Goal: Information Seeking & Learning: Learn about a topic

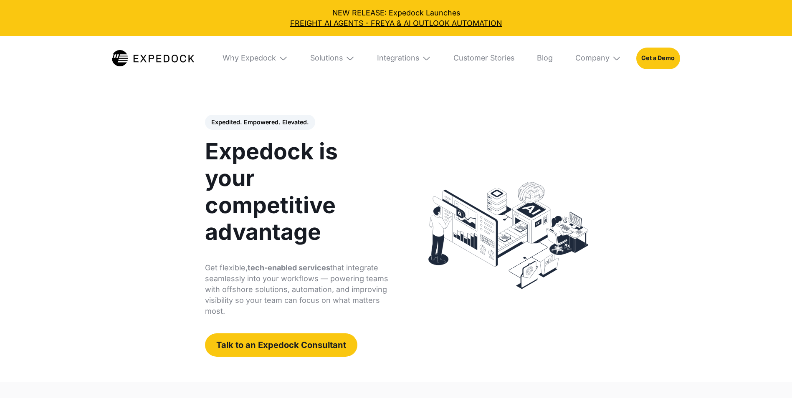
select select
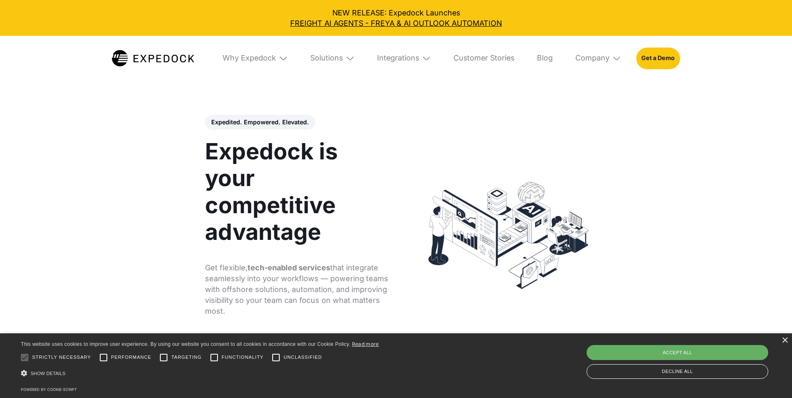
click at [651, 351] on div "Accept all" at bounding box center [678, 352] width 182 height 15
checkbox input "true"
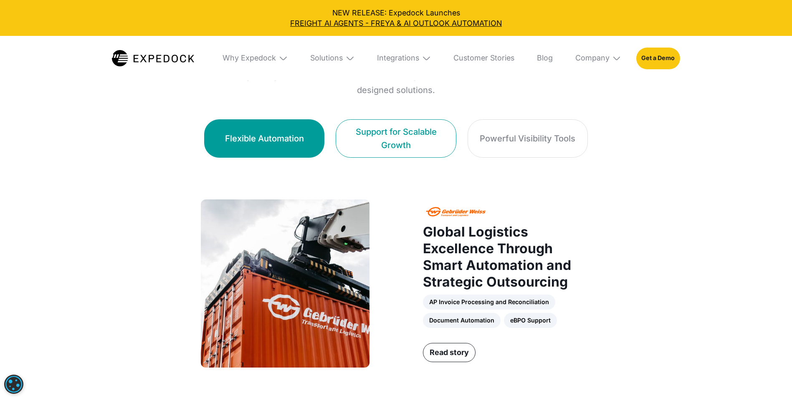
scroll to position [543, 0]
click at [396, 140] on div "Support for Scalable Growth" at bounding box center [395, 139] width 97 height 26
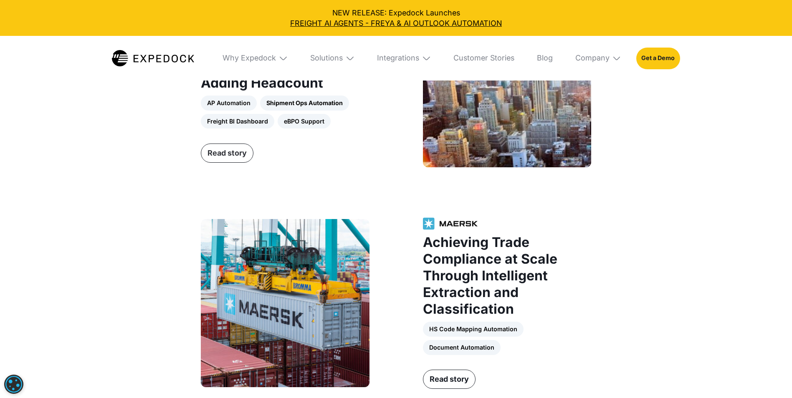
scroll to position [961, 0]
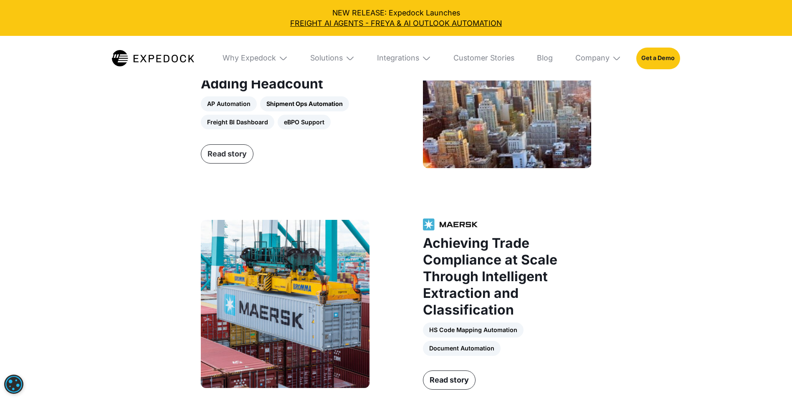
click at [236, 156] on link "Read story" at bounding box center [227, 154] width 53 height 19
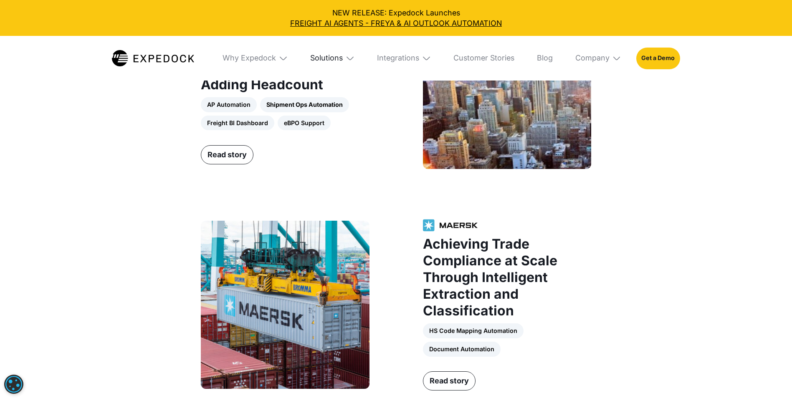
click at [332, 59] on div "Solutions" at bounding box center [326, 57] width 33 height 9
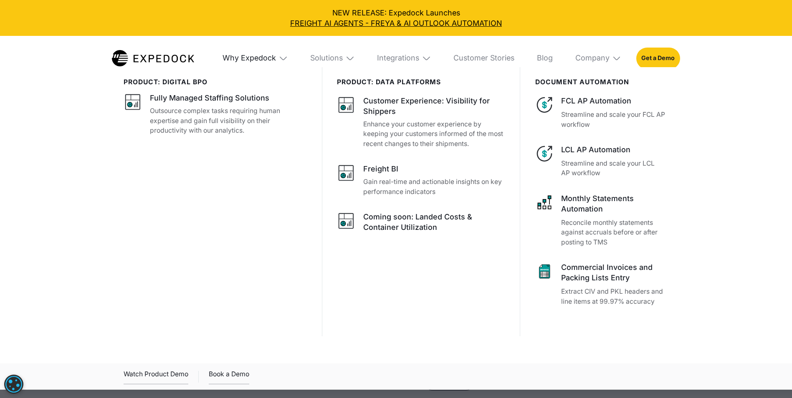
click at [256, 60] on div "Why Expedock" at bounding box center [249, 57] width 53 height 9
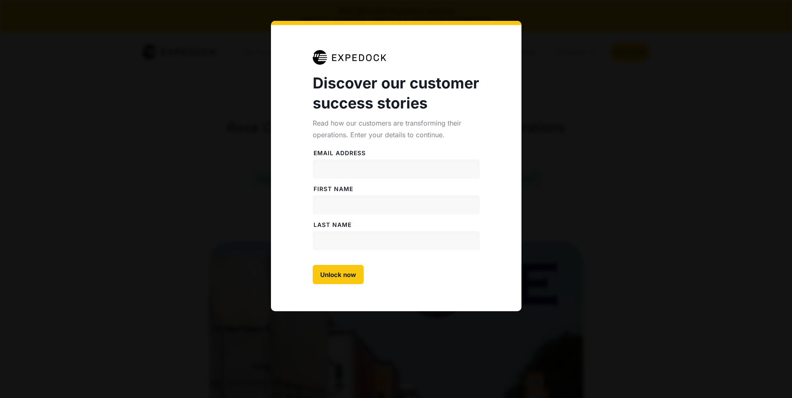
select select
click at [336, 170] on input "Email address" at bounding box center [396, 169] width 167 height 19
type input "wesley.cobb@trancoglobal.com"
type input "Wesley"
type input "Cobb"
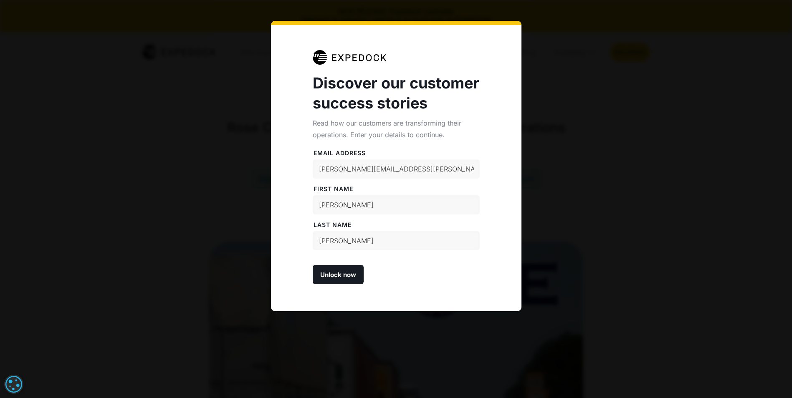
click at [335, 278] on input "Unlock now" at bounding box center [338, 274] width 51 height 19
type input "Please wait..."
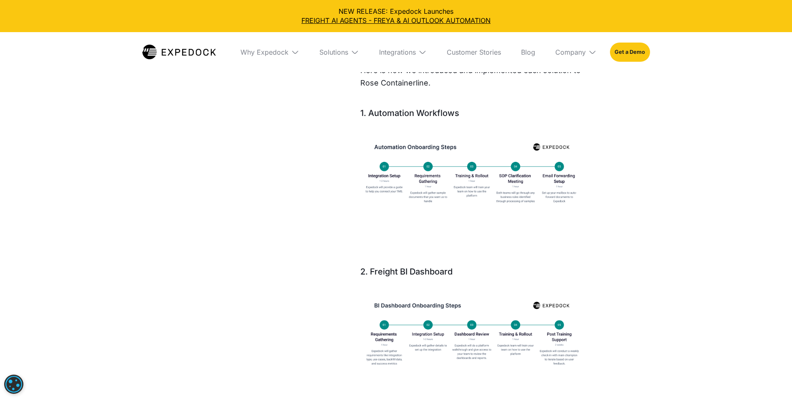
scroll to position [1253, 0]
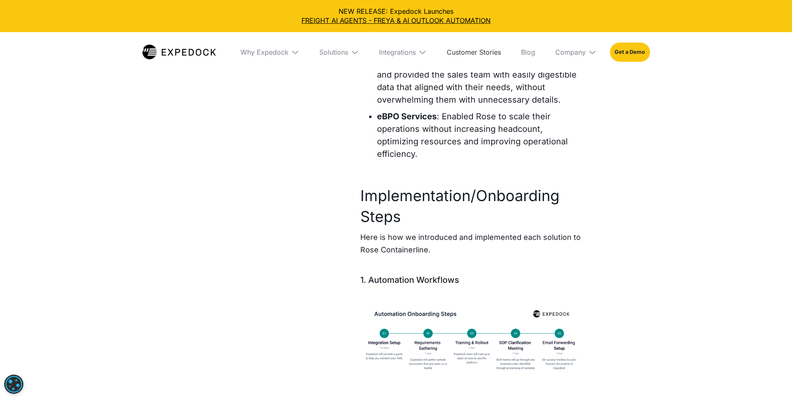
click at [466, 56] on link "Customer Stories" at bounding box center [474, 52] width 68 height 40
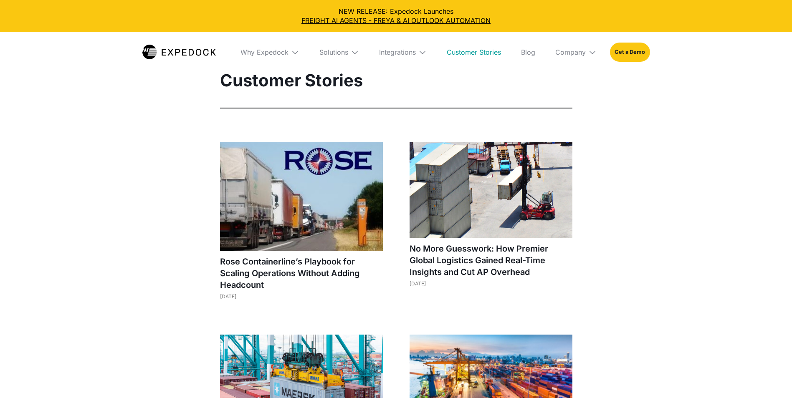
select select
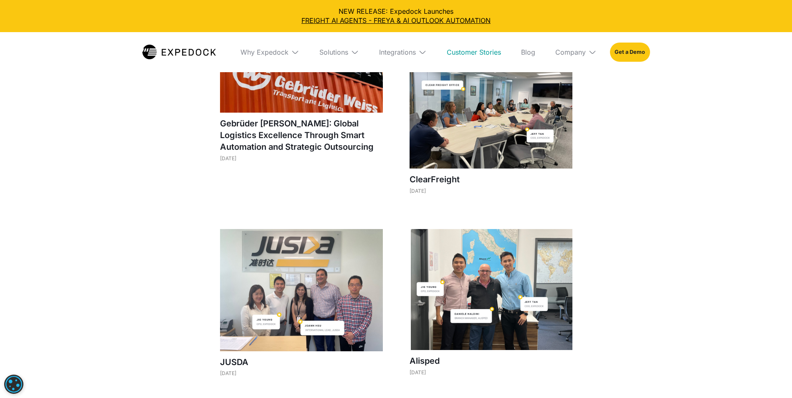
scroll to position [501, 0]
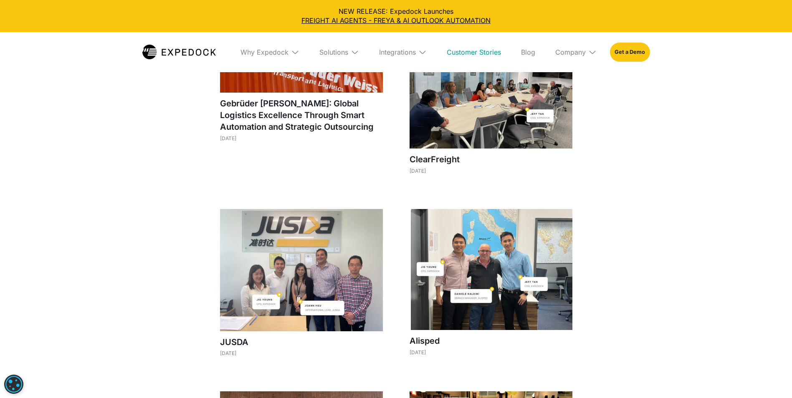
click at [469, 252] on img at bounding box center [491, 269] width 163 height 121
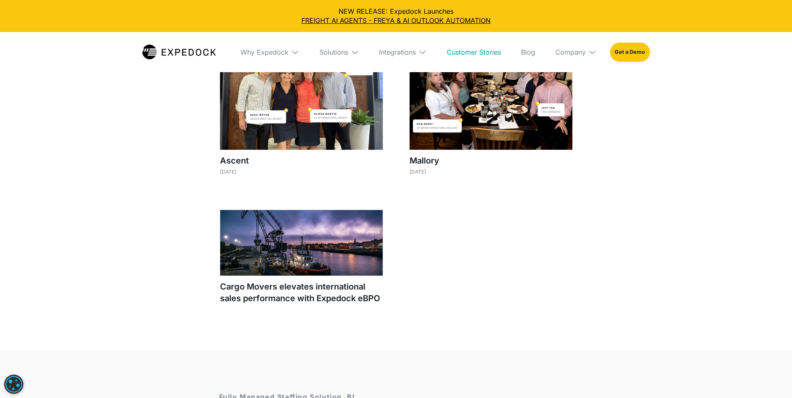
scroll to position [794, 0]
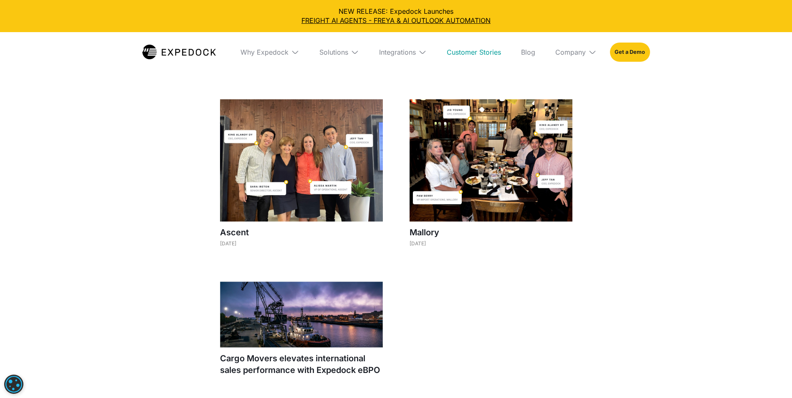
click at [507, 194] on img at bounding box center [491, 160] width 163 height 122
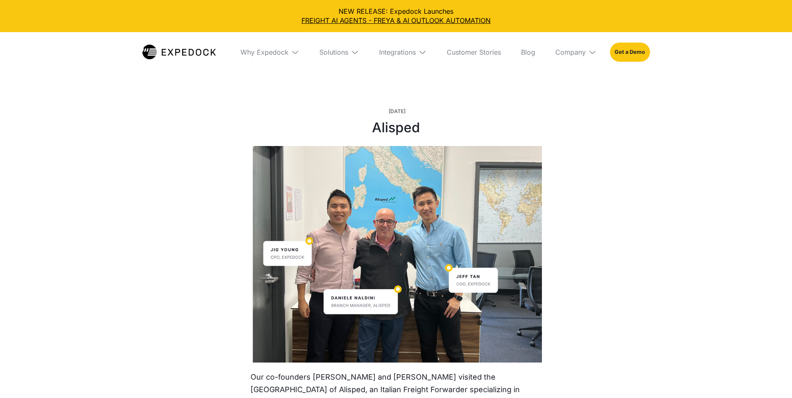
select select
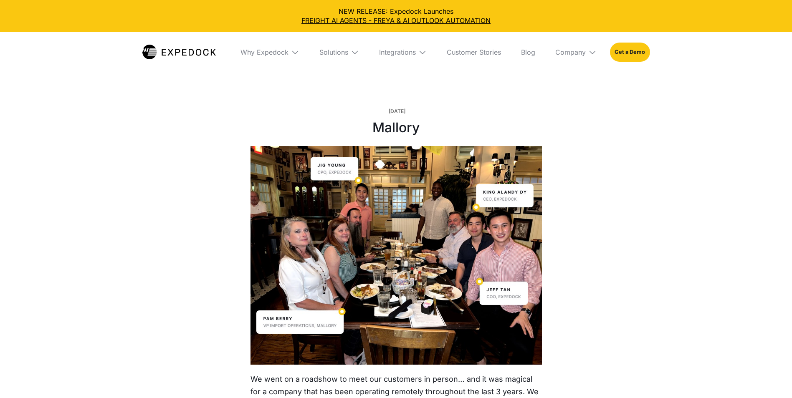
select select
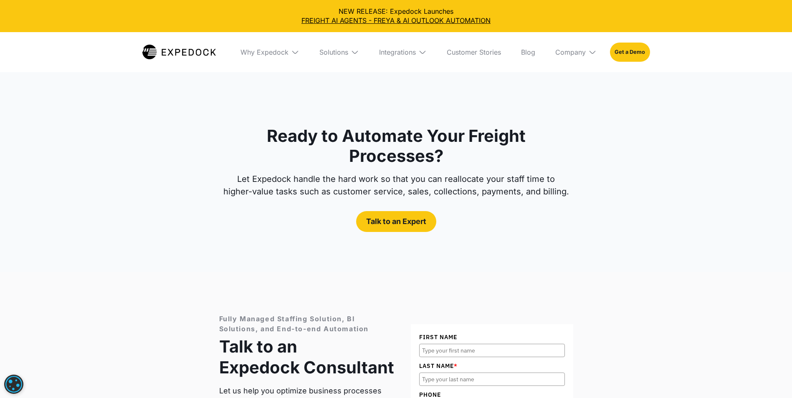
scroll to position [794, 0]
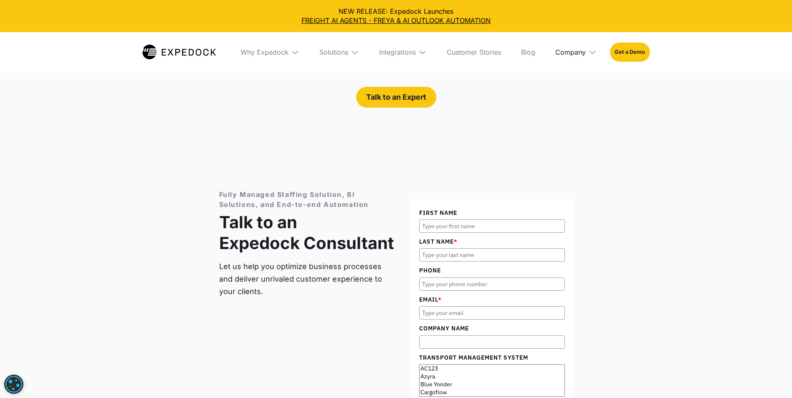
click at [560, 53] on div "Company" at bounding box center [570, 52] width 30 height 8
click at [578, 101] on link "Partners" at bounding box center [576, 105] width 55 height 22
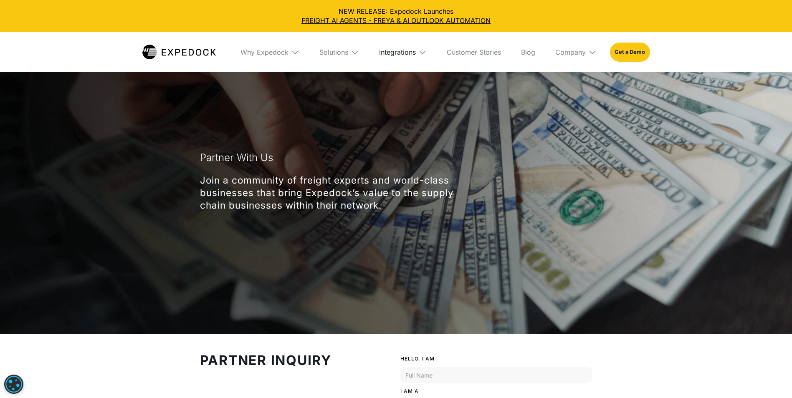
click at [401, 55] on div "Integrations" at bounding box center [397, 52] width 37 height 8
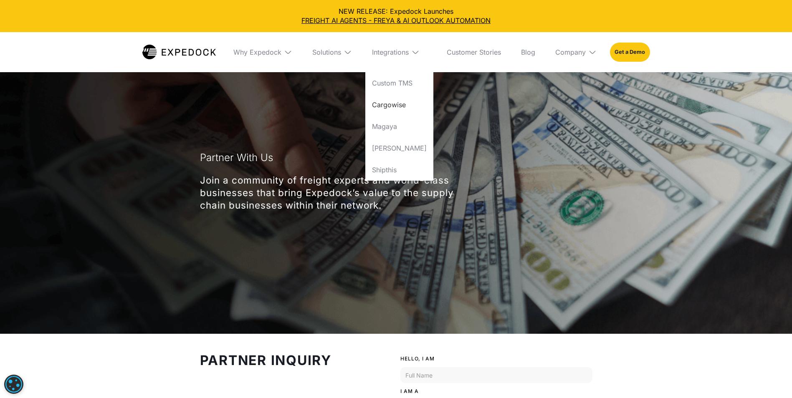
click at [401, 101] on link "Cargowise" at bounding box center [399, 105] width 68 height 22
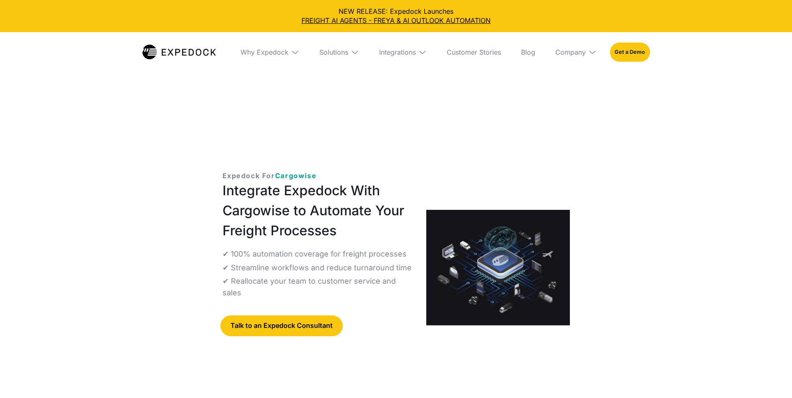
select select
click at [335, 56] on div "Solutions" at bounding box center [333, 52] width 29 height 8
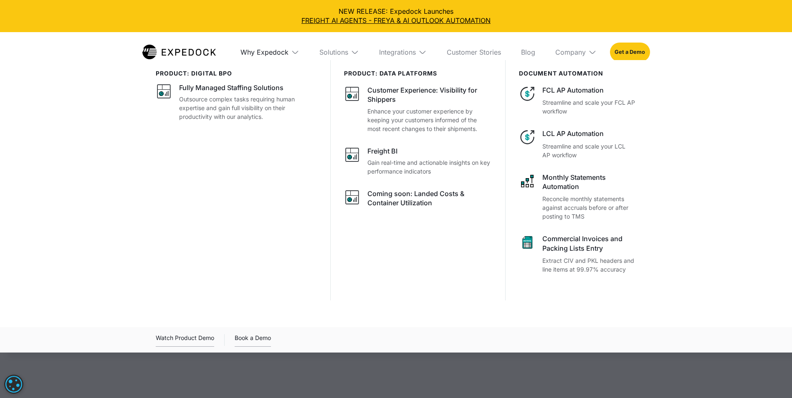
click at [267, 51] on div "Why Expedock" at bounding box center [265, 52] width 48 height 8
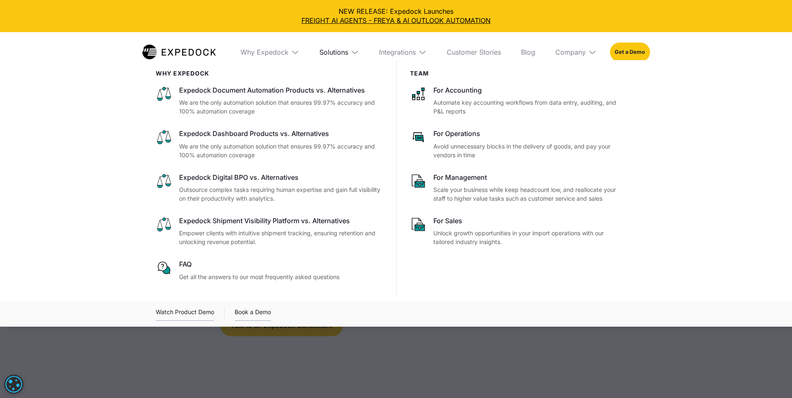
click at [329, 51] on div "Solutions" at bounding box center [333, 52] width 29 height 8
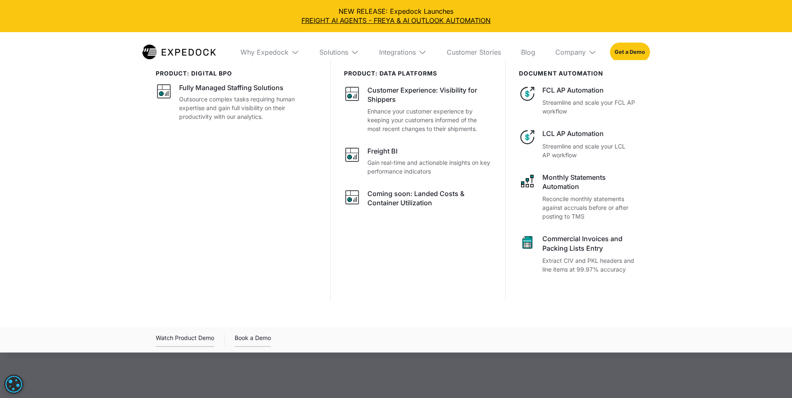
click at [165, 50] on img at bounding box center [179, 52] width 74 height 15
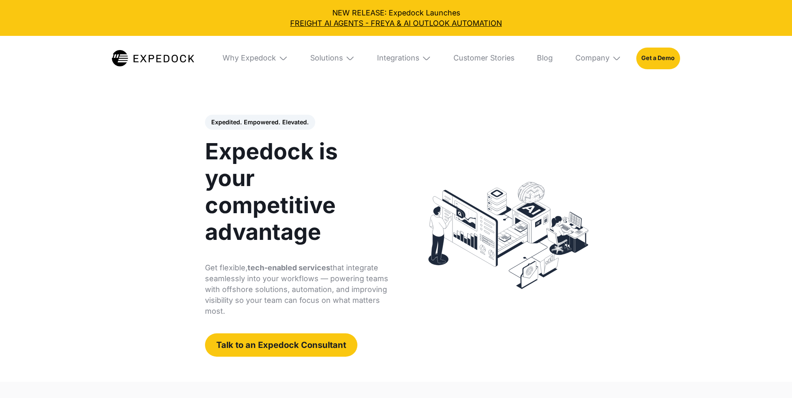
select select
